Goal: Task Accomplishment & Management: Use online tool/utility

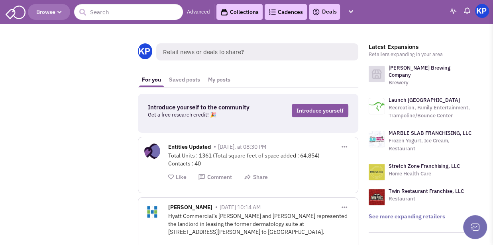
click at [332, 11] on link "Deals" at bounding box center [324, 12] width 25 height 10
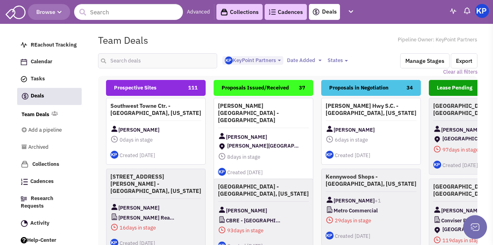
select select "1900"
select select
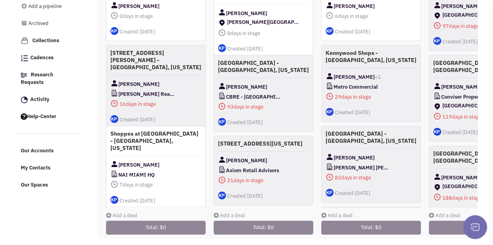
scroll to position [131, 0]
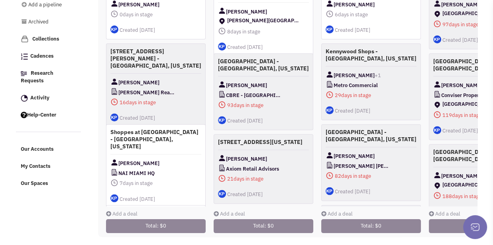
click at [116, 211] on link "Add a deal" at bounding box center [121, 214] width 31 height 7
